Goal: Task Accomplishment & Management: Manage account settings

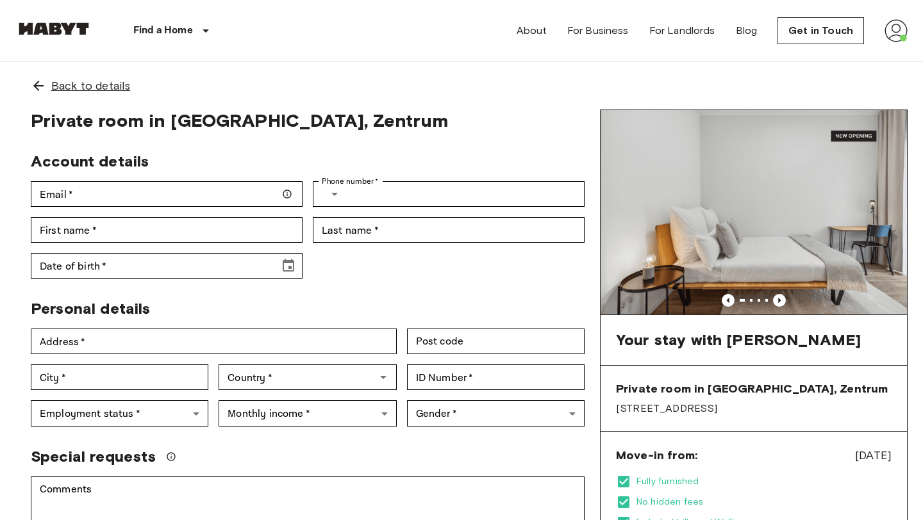
click at [38, 81] on icon at bounding box center [38, 86] width 10 height 10
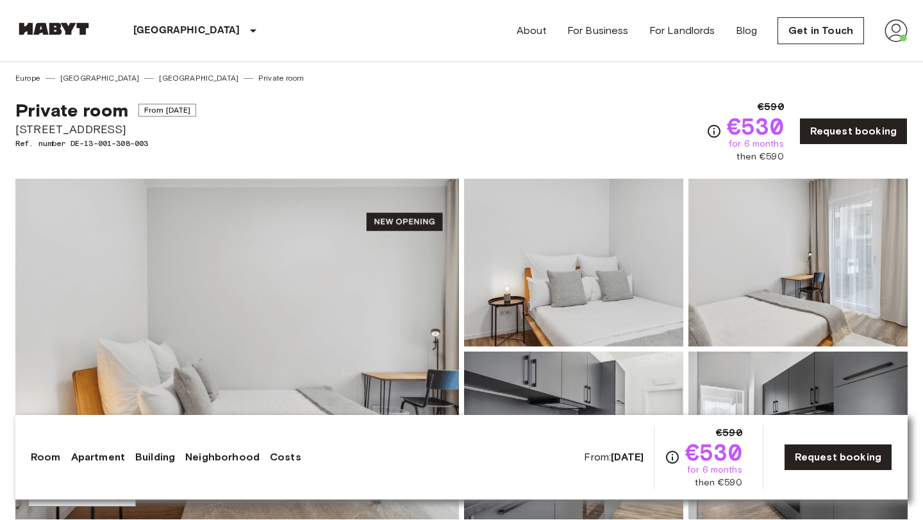
click at [892, 22] on img at bounding box center [895, 30] width 23 height 23
click at [849, 58] on li "Profile" at bounding box center [848, 53] width 128 height 23
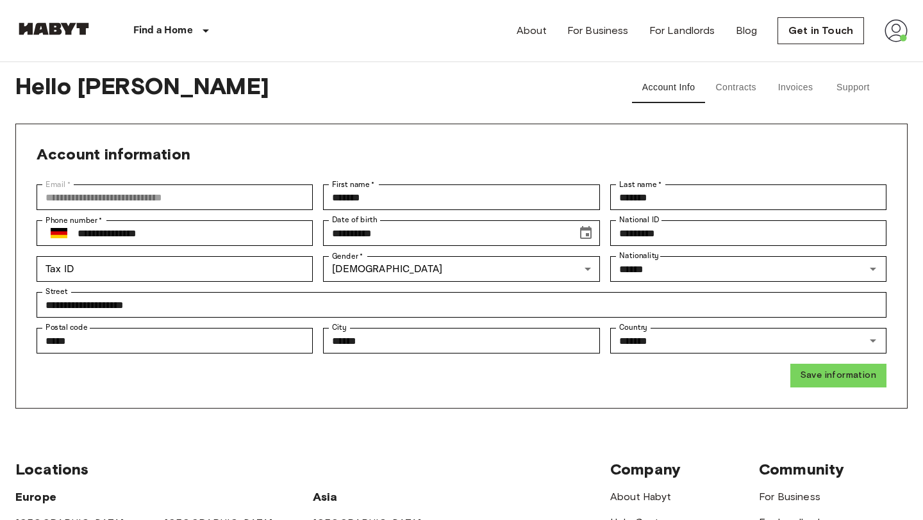
click at [749, 78] on button "Contracts" at bounding box center [736, 87] width 62 height 31
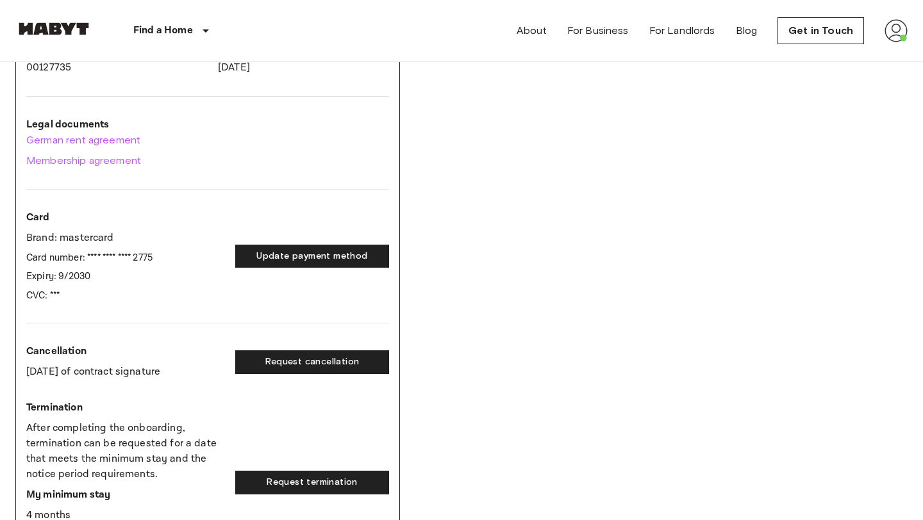
scroll to position [238, 0]
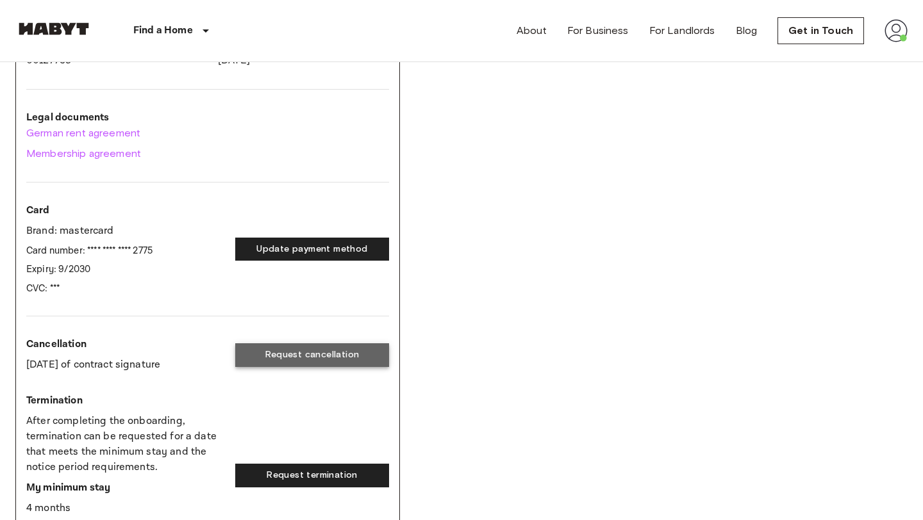
click at [304, 358] on button "Request cancellation" at bounding box center [312, 356] width 154 height 24
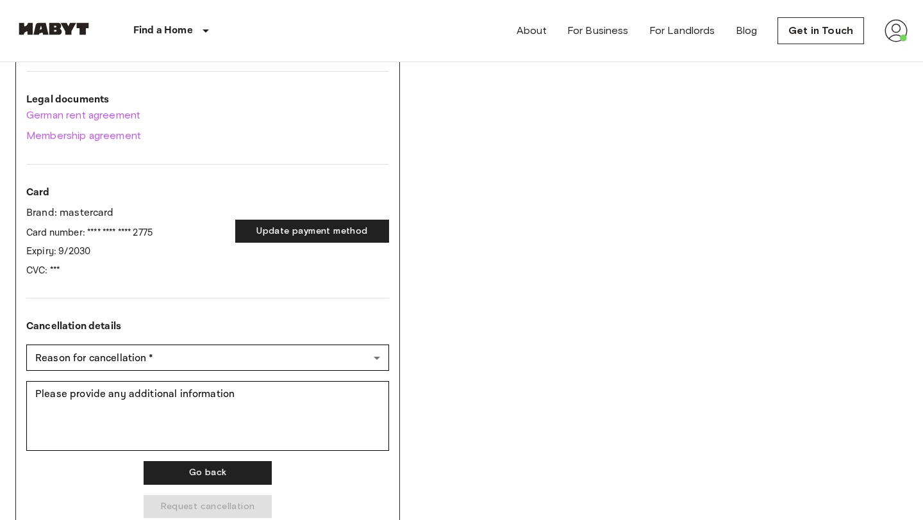
scroll to position [257, 0]
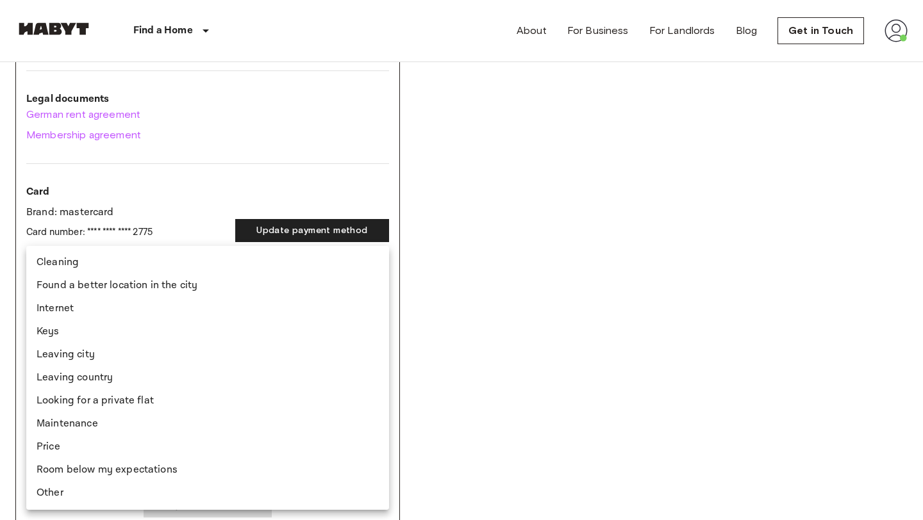
click at [315, 358] on body "Find a Home [GEOGRAPHIC_DATA] [GEOGRAPHIC_DATA] [GEOGRAPHIC_DATA] [GEOGRAPHIC_D…" at bounding box center [461, 453] width 923 height 1420
click at [518, 328] on div at bounding box center [461, 260] width 923 height 520
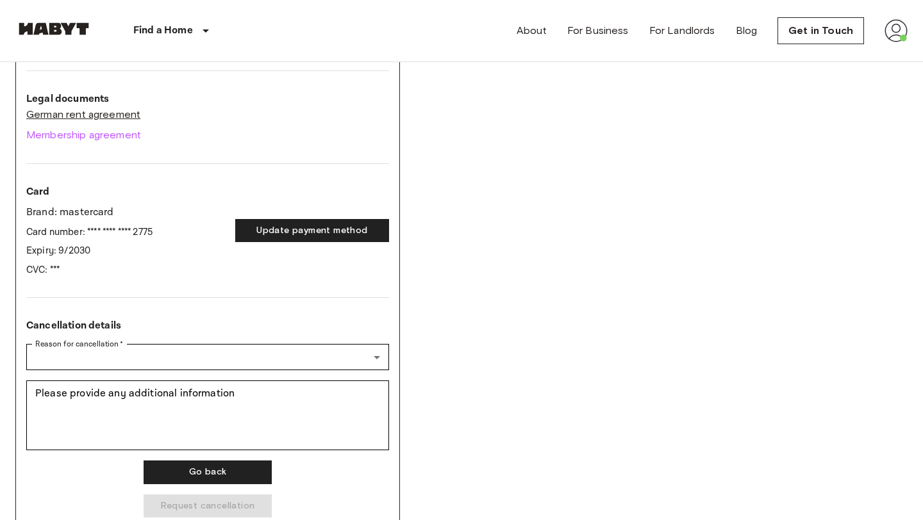
click at [111, 120] on link "German rent agreement" at bounding box center [207, 114] width 363 height 15
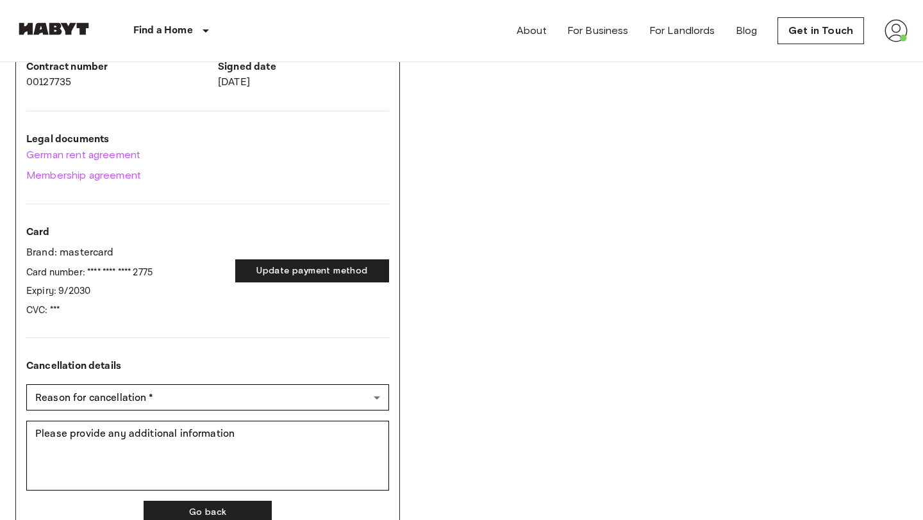
scroll to position [219, 0]
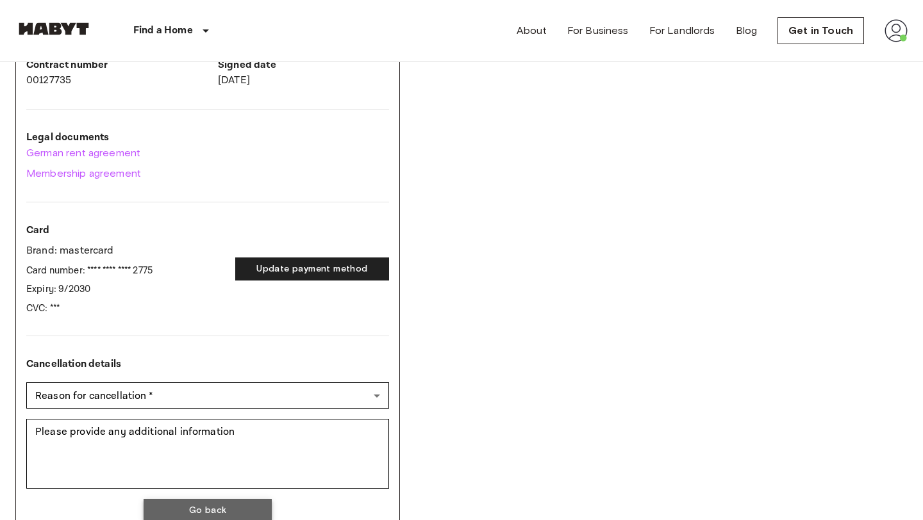
click at [203, 508] on button "Go back" at bounding box center [208, 511] width 128 height 24
